Goal: Information Seeking & Learning: Understand process/instructions

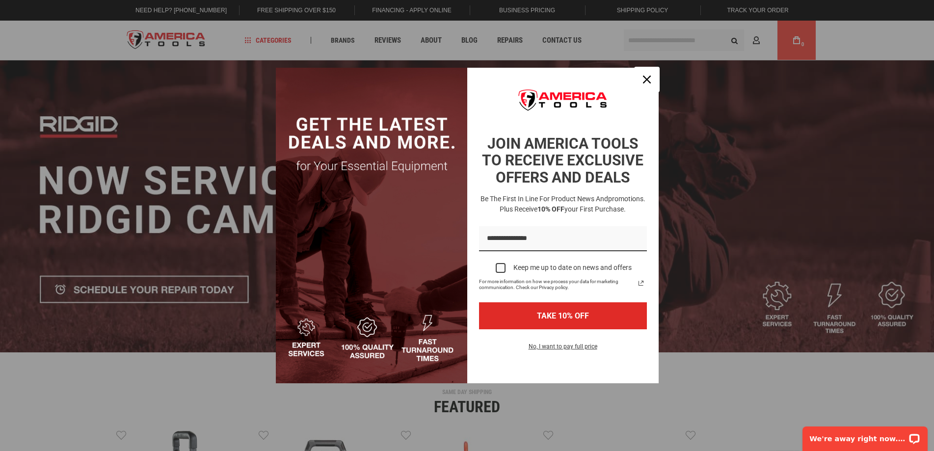
drag, startPoint x: 639, startPoint y: 76, endPoint x: 647, endPoint y: 77, distance: 7.9
click at [639, 76] on div "Close" at bounding box center [647, 80] width 16 height 16
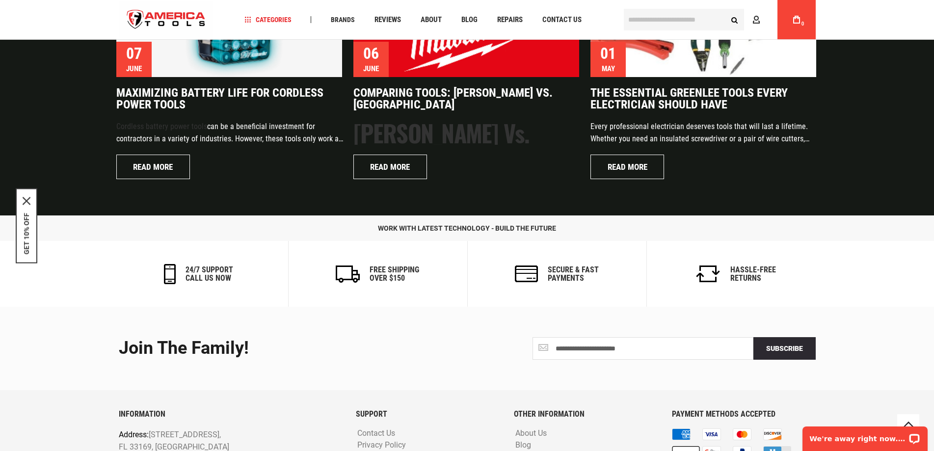
scroll to position [2368, 0]
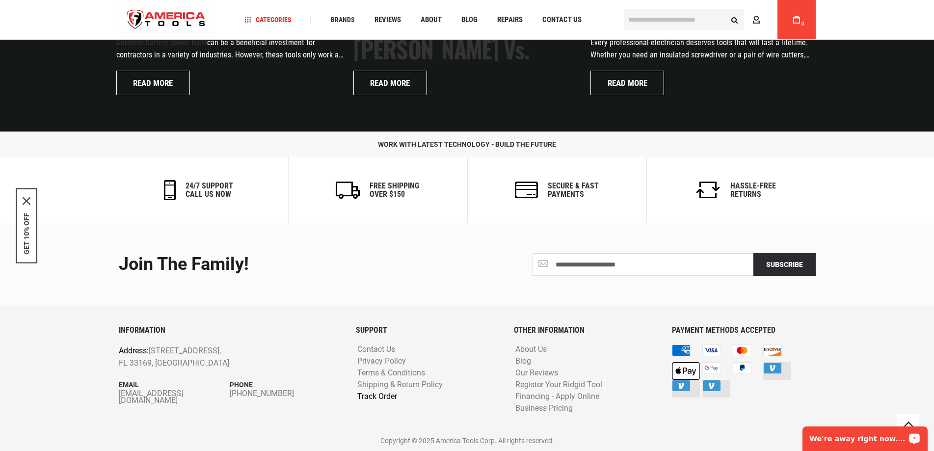
click at [375, 393] on link "Track Order" at bounding box center [377, 396] width 45 height 9
click at [390, 393] on link "Track Order" at bounding box center [377, 396] width 45 height 9
click at [388, 399] on link "Track Order" at bounding box center [377, 396] width 45 height 9
click at [392, 381] on link "Shipping & Return Policy" at bounding box center [400, 385] width 90 height 9
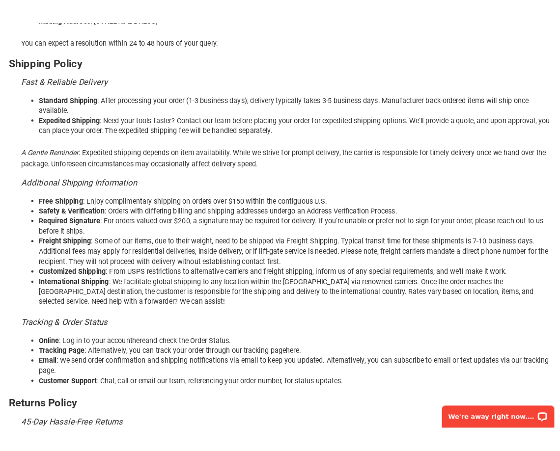
scroll to position [274, 0]
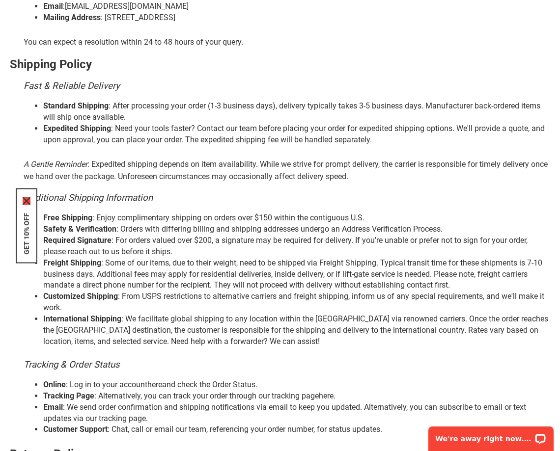
click at [27, 198] on icon "close icon" at bounding box center [27, 201] width 8 height 8
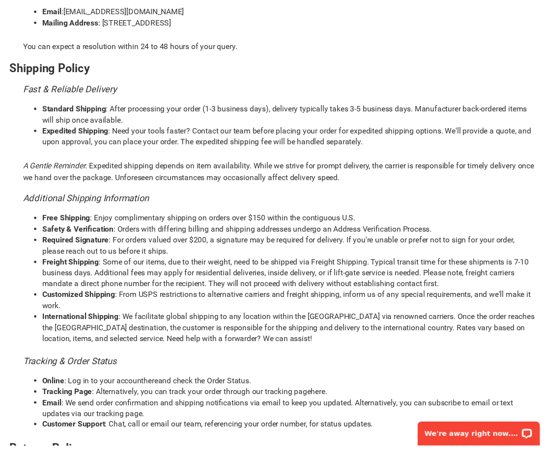
scroll to position [287, 0]
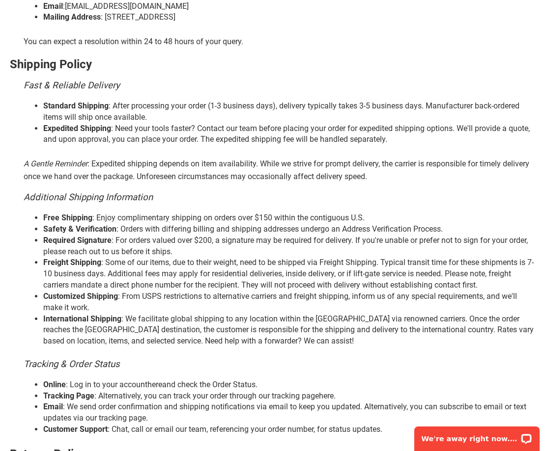
click at [450, 87] on h3 "Fast & Reliable Delivery" at bounding box center [280, 86] width 512 height 10
drag, startPoint x: 0, startPoint y: 297, endPoint x: 55, endPoint y: 293, distance: 54.6
click at [0, 296] on main "Shipping and Returns Policy Shipping & Return Policy | America Tools Customer S…" at bounding box center [273, 241] width 546 height 900
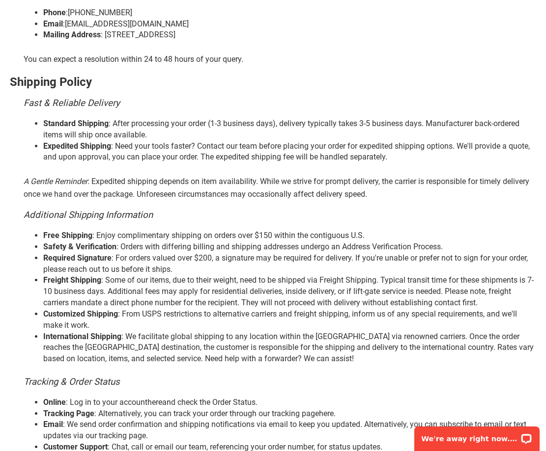
scroll to position [311, 0]
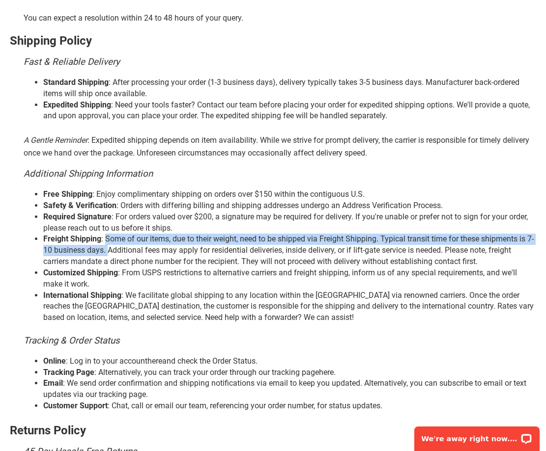
copy li "Some of our items, due to their weight, need to be shipped via Freight Shipping…"
drag, startPoint x: 107, startPoint y: 238, endPoint x: 109, endPoint y: 256, distance: 18.3
click at [109, 256] on li "Freight Shipping : Some of our items, due to their weight, need to be shipped v…" at bounding box center [289, 251] width 493 height 34
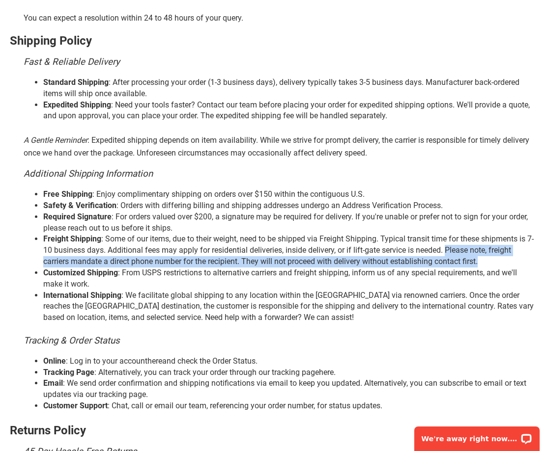
drag, startPoint x: 448, startPoint y: 250, endPoint x: 493, endPoint y: 262, distance: 45.7
click at [493, 262] on li "Freight Shipping : Some of our items, due to their weight, need to be shipped v…" at bounding box center [289, 251] width 493 height 34
copy li "Please note, freight carriers mandate a direct phone number for the recipient. …"
